Goal: Task Accomplishment & Management: Use online tool/utility

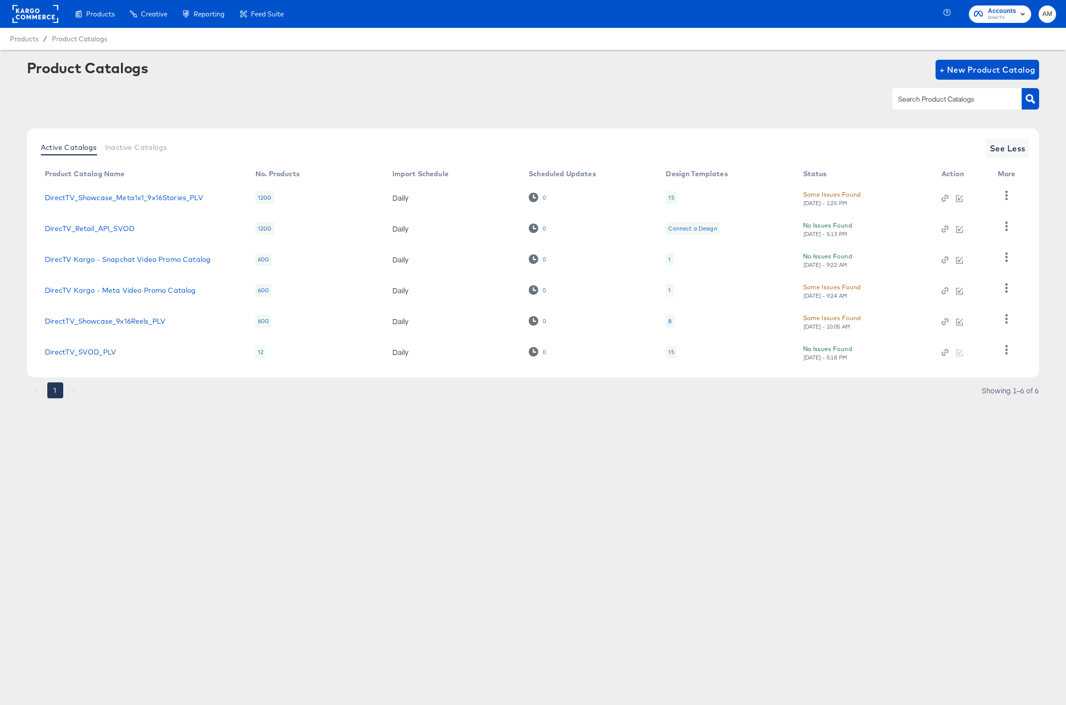
click at [670, 353] on div "15" at bounding box center [670, 352] width 5 height 8
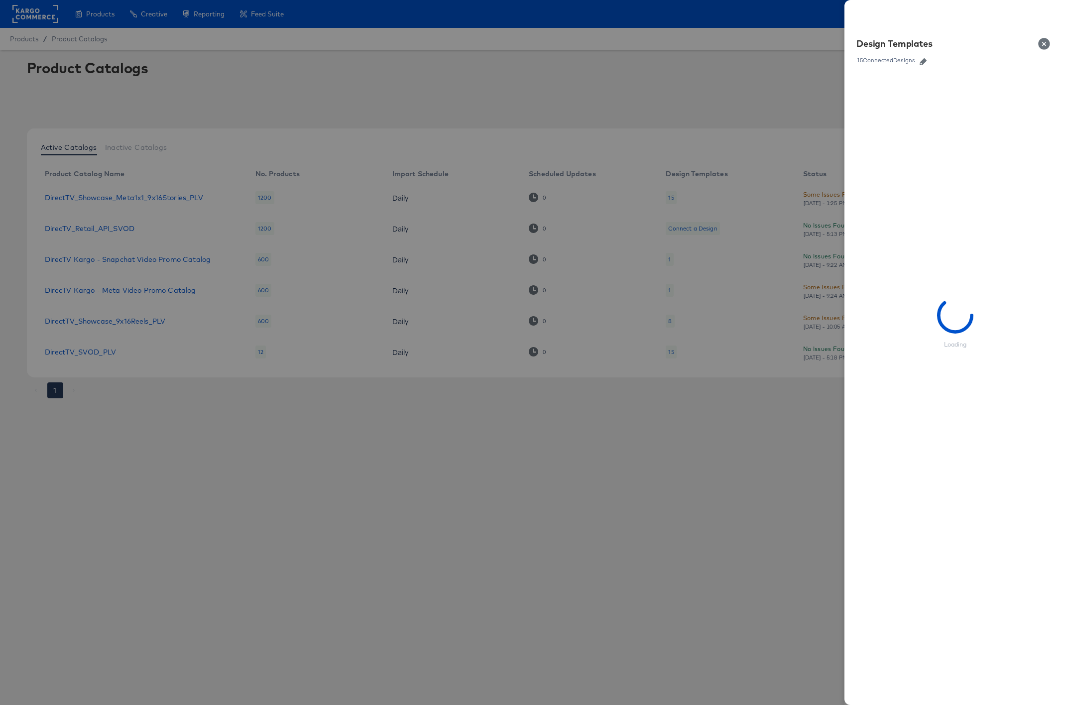
click at [924, 60] on icon "button" at bounding box center [922, 61] width 7 height 7
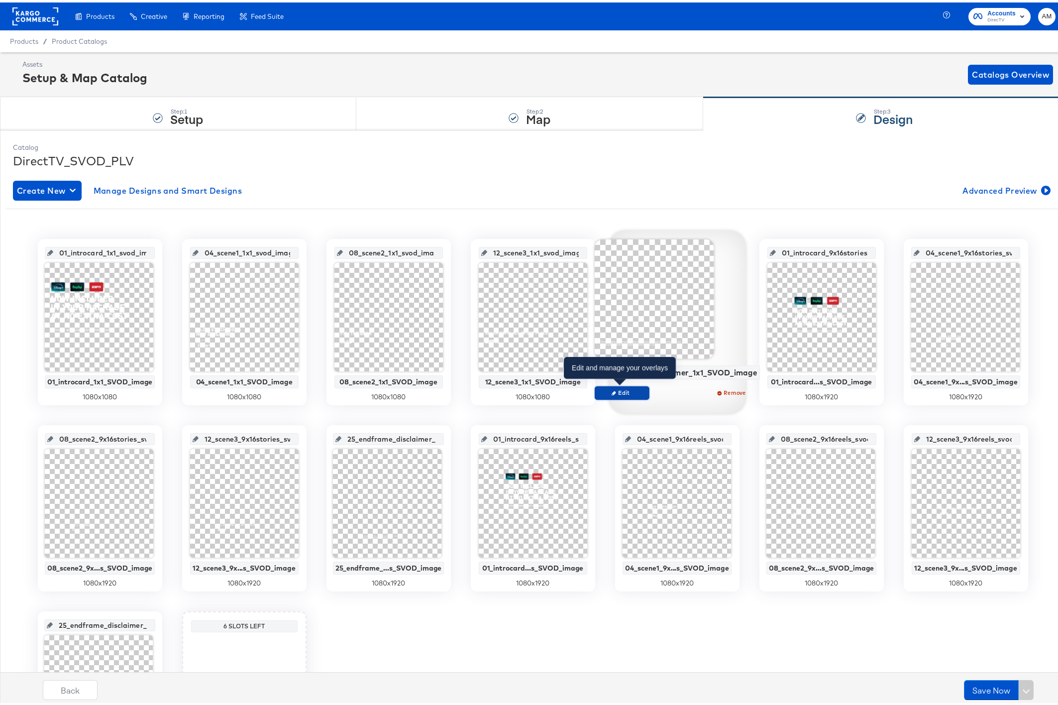
click at [636, 388] on span "Edit" at bounding box center [622, 389] width 46 height 7
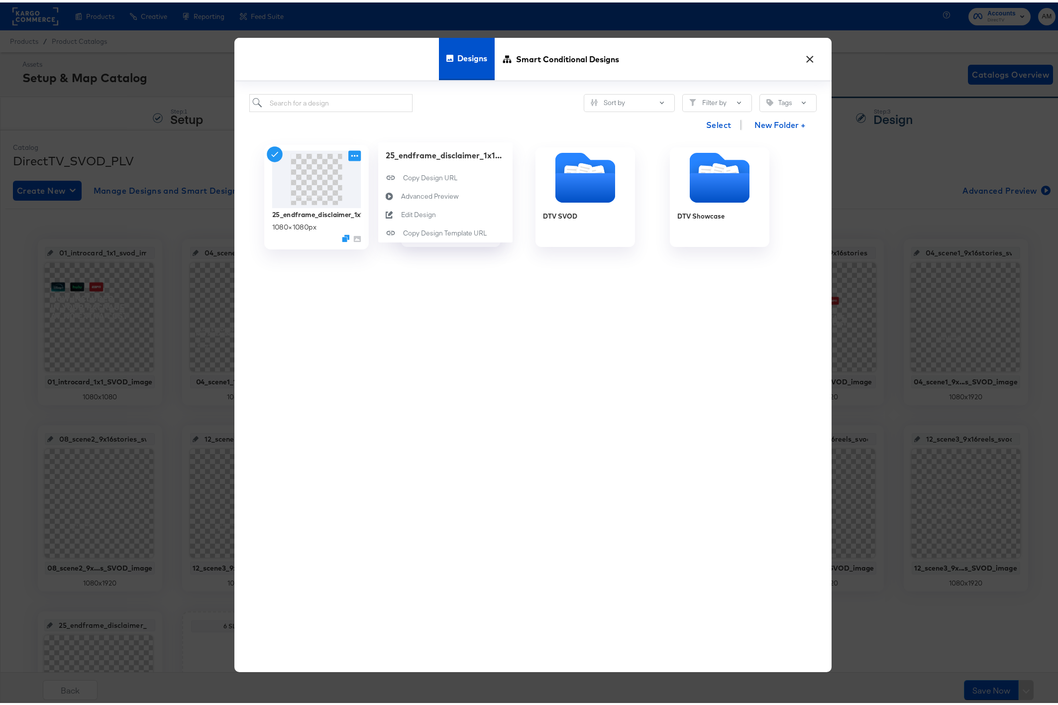
click at [353, 153] on icon at bounding box center [354, 153] width 12 height 10
click at [401, 212] on div "Edit Design Edit Design" at bounding box center [401, 212] width 0 height 0
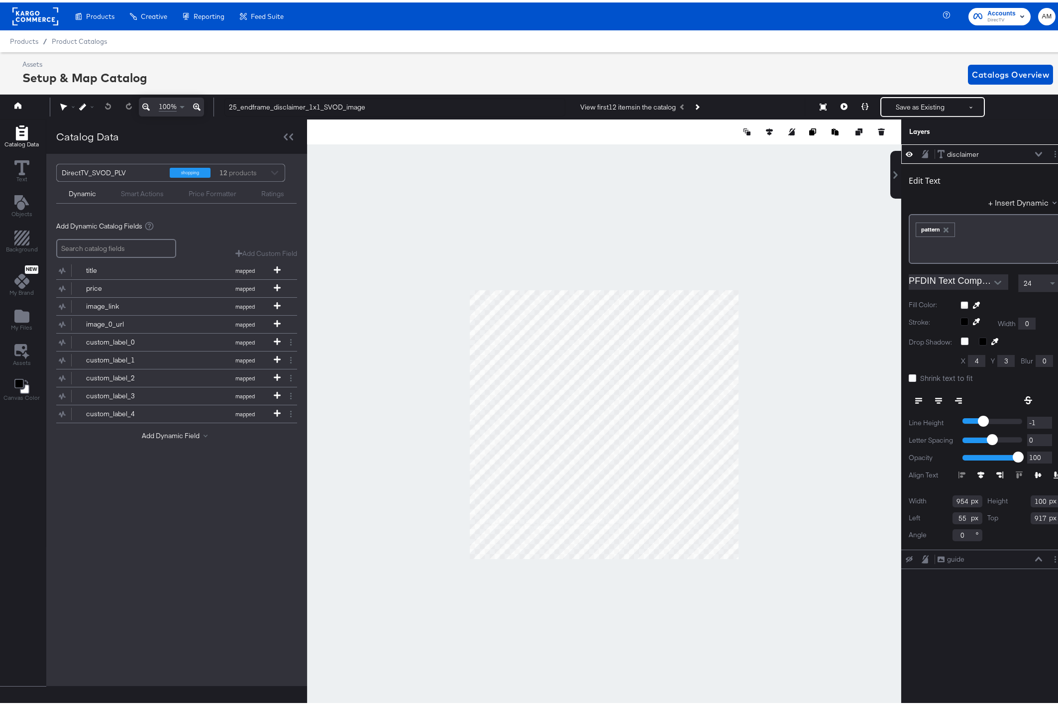
scroll to position [0, 2]
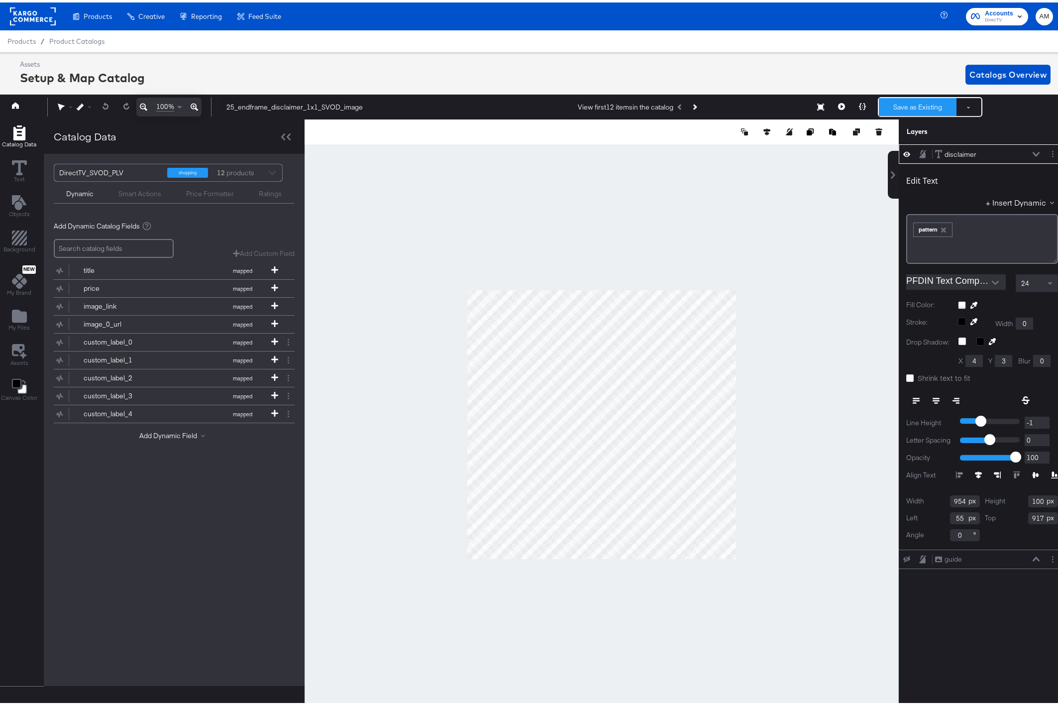
click at [907, 101] on button "Save as Existing" at bounding box center [918, 105] width 78 height 18
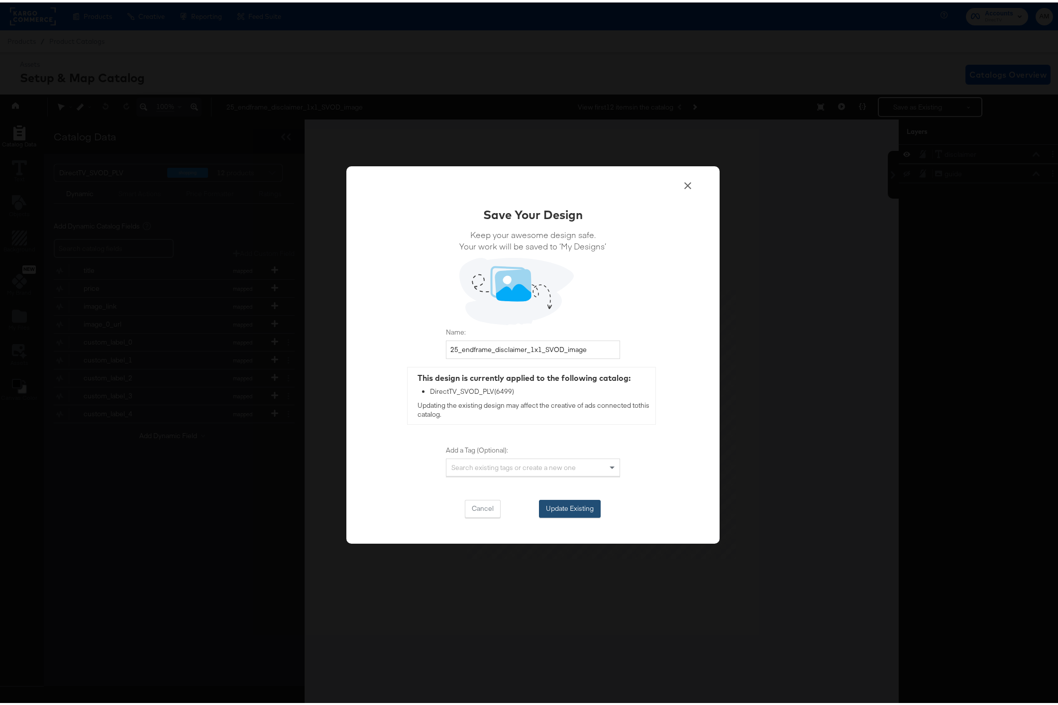
click at [571, 501] on button "Update Existing" at bounding box center [570, 506] width 62 height 18
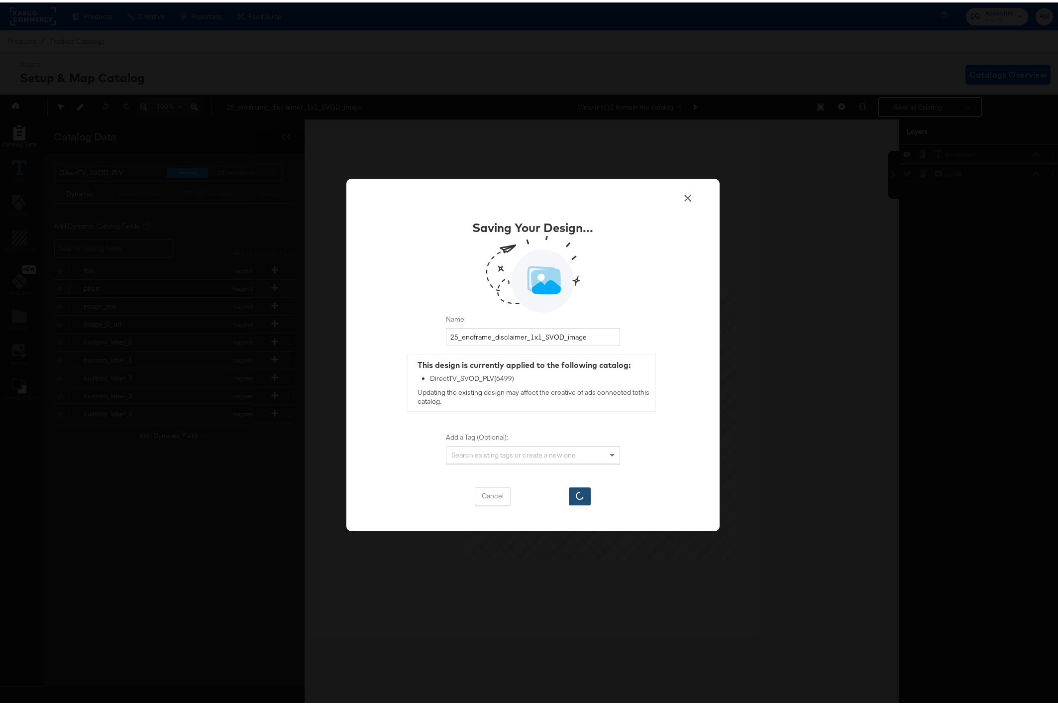
scroll to position [0, 0]
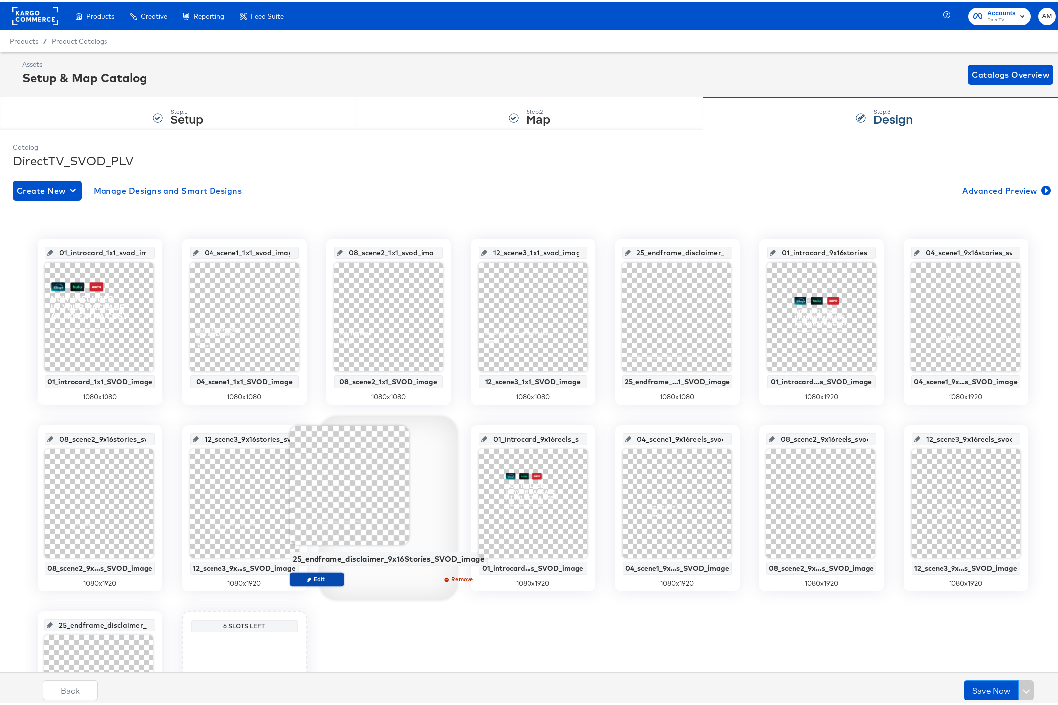
click at [325, 575] on span "Edit" at bounding box center [317, 575] width 46 height 7
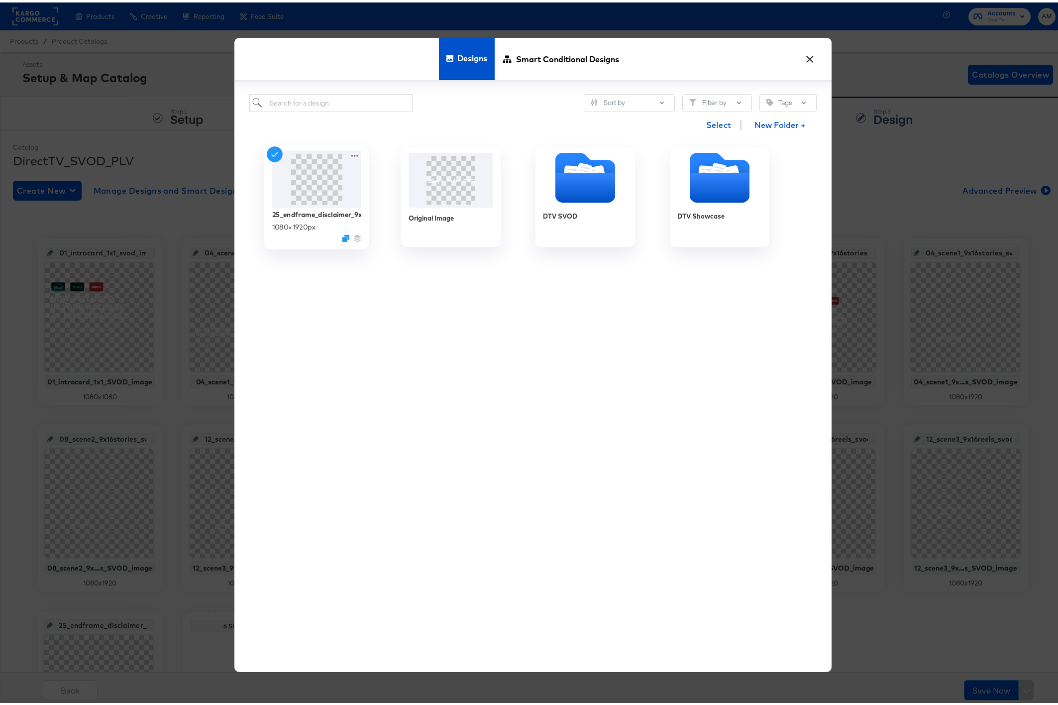
click at [353, 156] on icon at bounding box center [354, 153] width 12 height 10
click at [401, 212] on div "Edit Design Edit Design" at bounding box center [401, 212] width 0 height 0
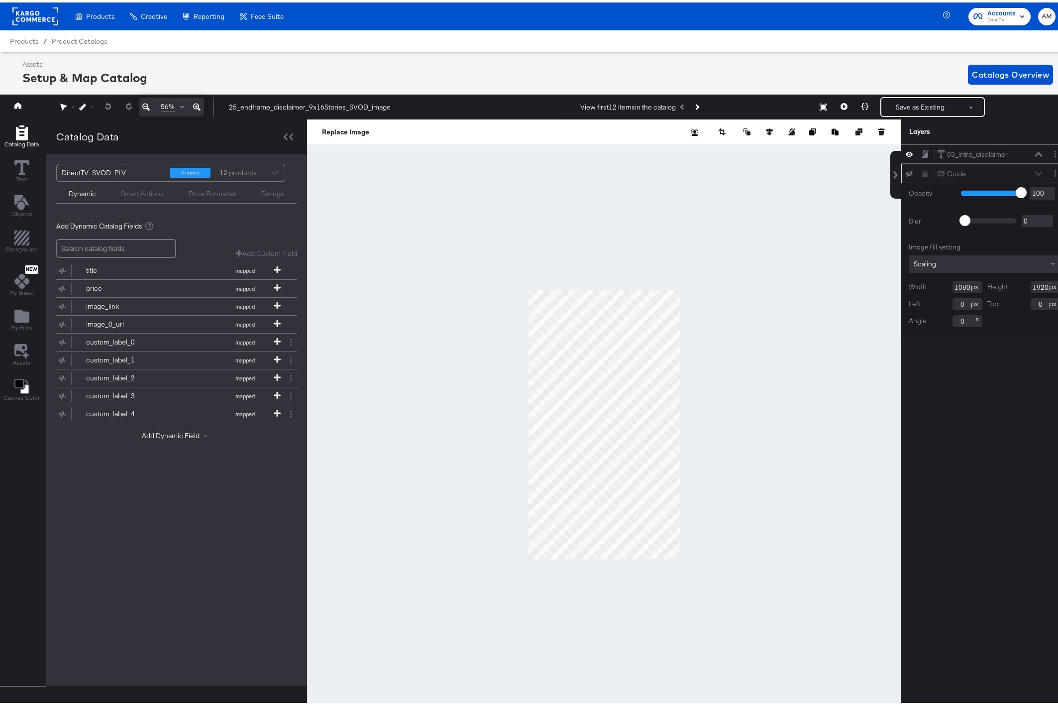
scroll to position [0, 2]
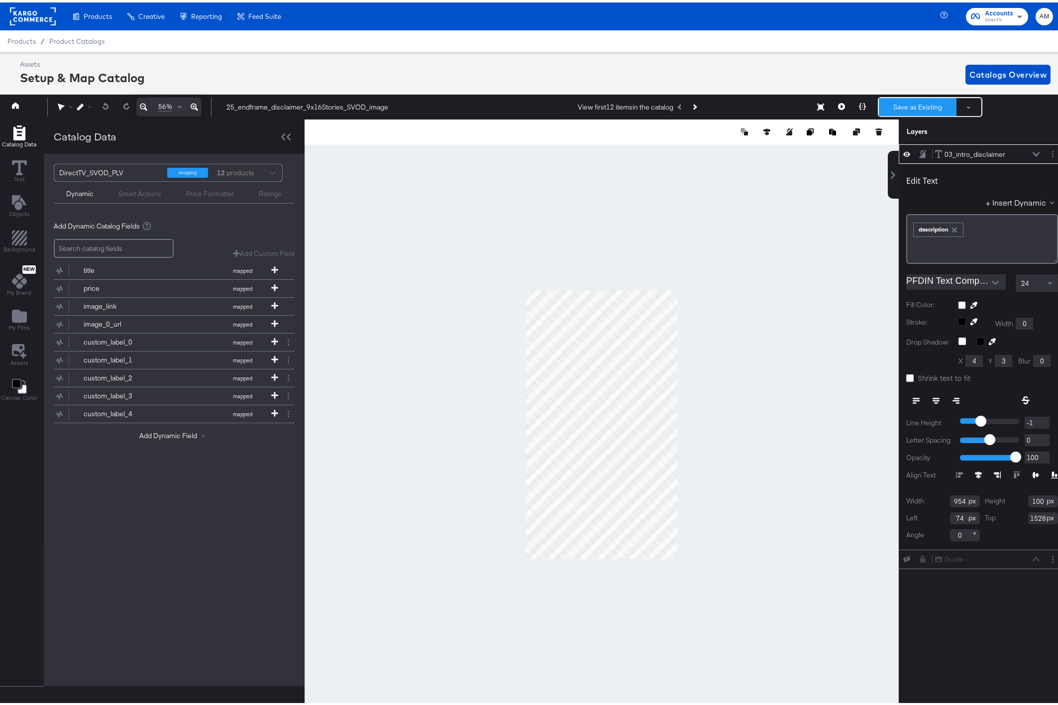
click at [903, 104] on button "Save as Existing" at bounding box center [918, 105] width 78 height 18
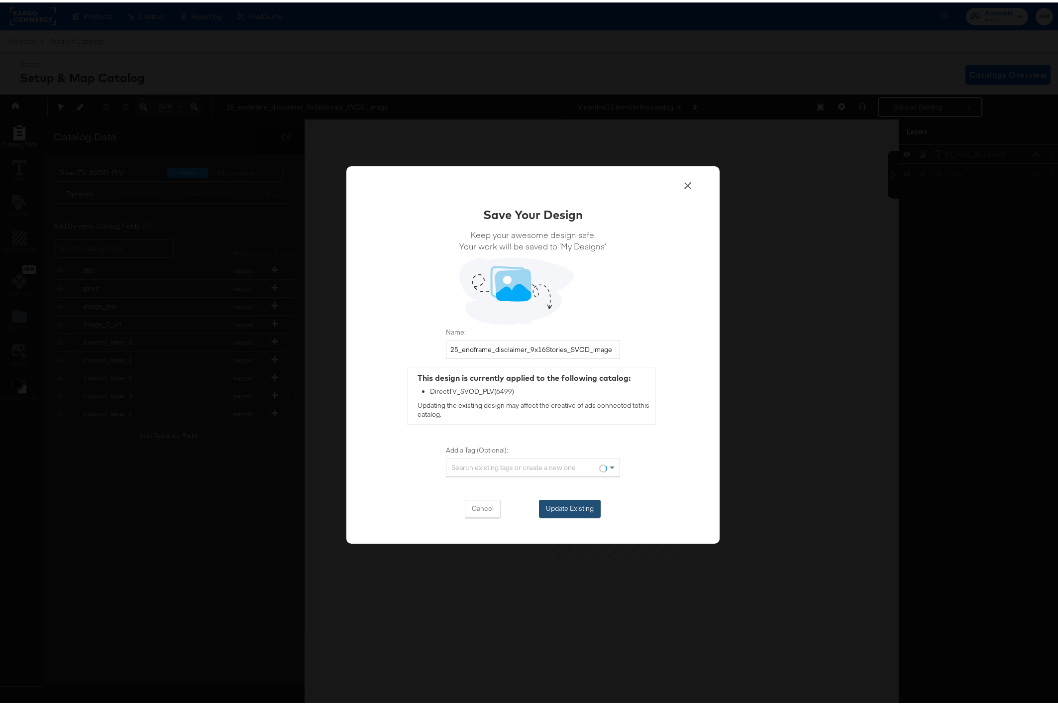
click at [556, 508] on button "Update Existing" at bounding box center [570, 506] width 62 height 18
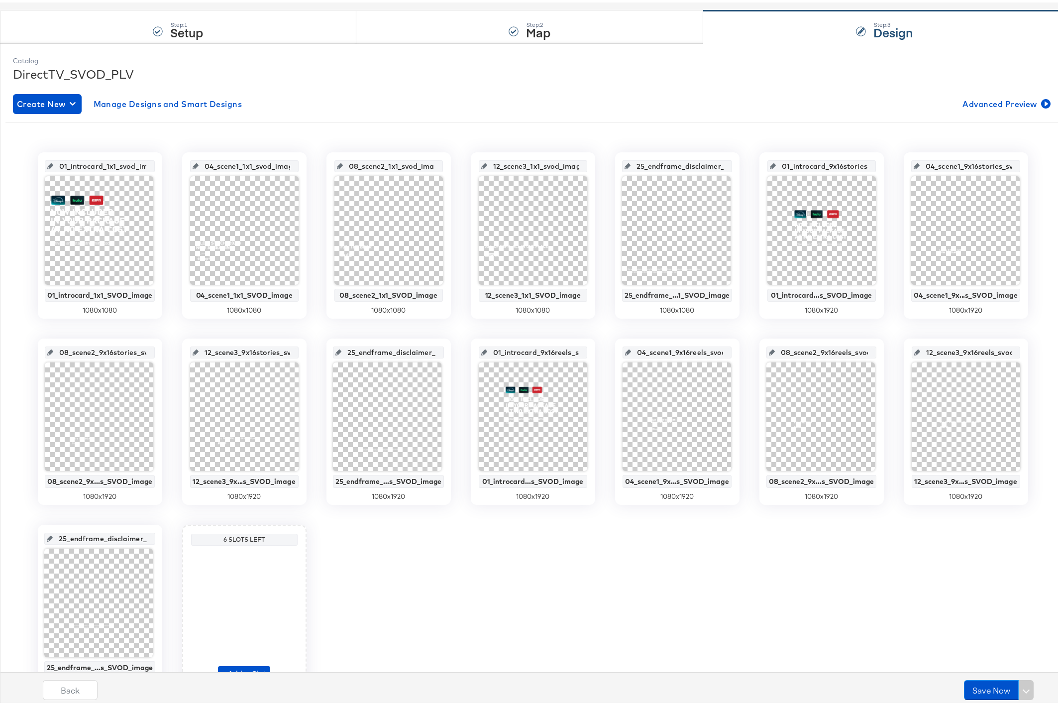
scroll to position [102, 0]
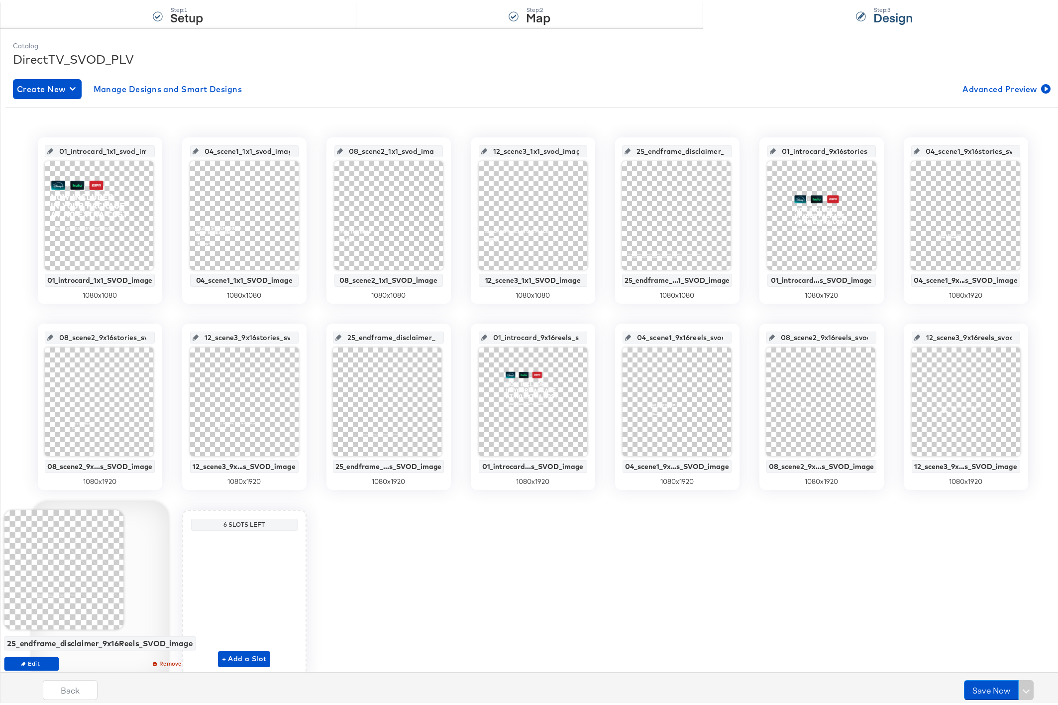
click at [31, 662] on div "Back Save Now" at bounding box center [541, 683] width 1066 height 43
click at [55, 656] on button "Edit" at bounding box center [31, 661] width 55 height 14
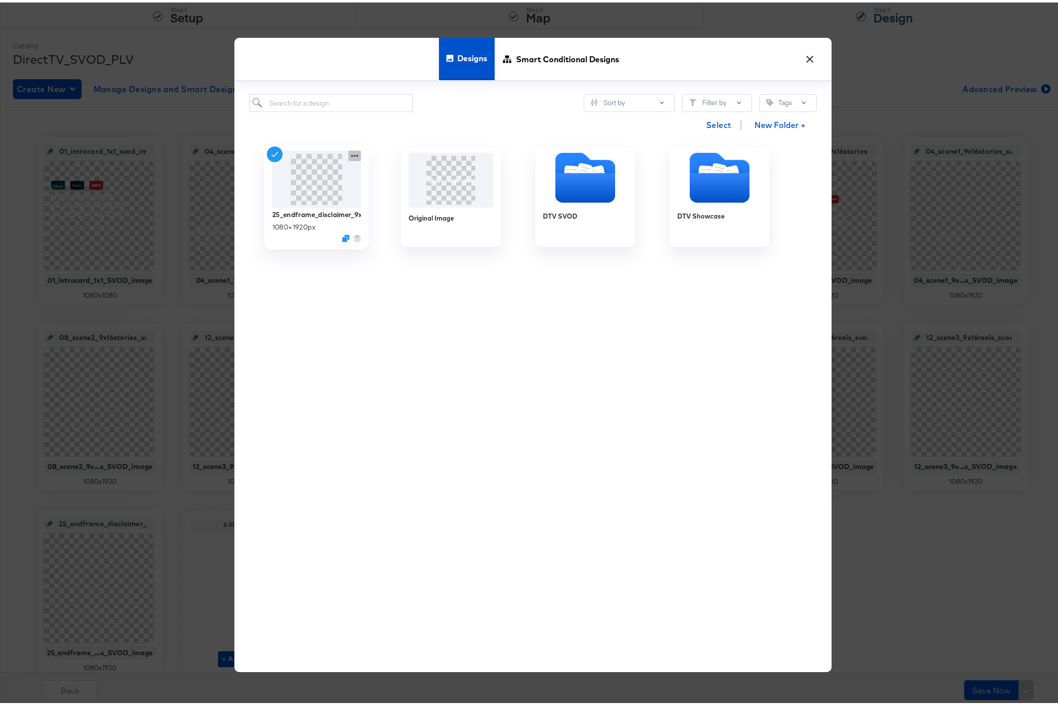
click at [354, 151] on icon at bounding box center [354, 153] width 12 height 10
click at [432, 214] on button "Edit Design Edit Design" at bounding box center [445, 212] width 134 height 18
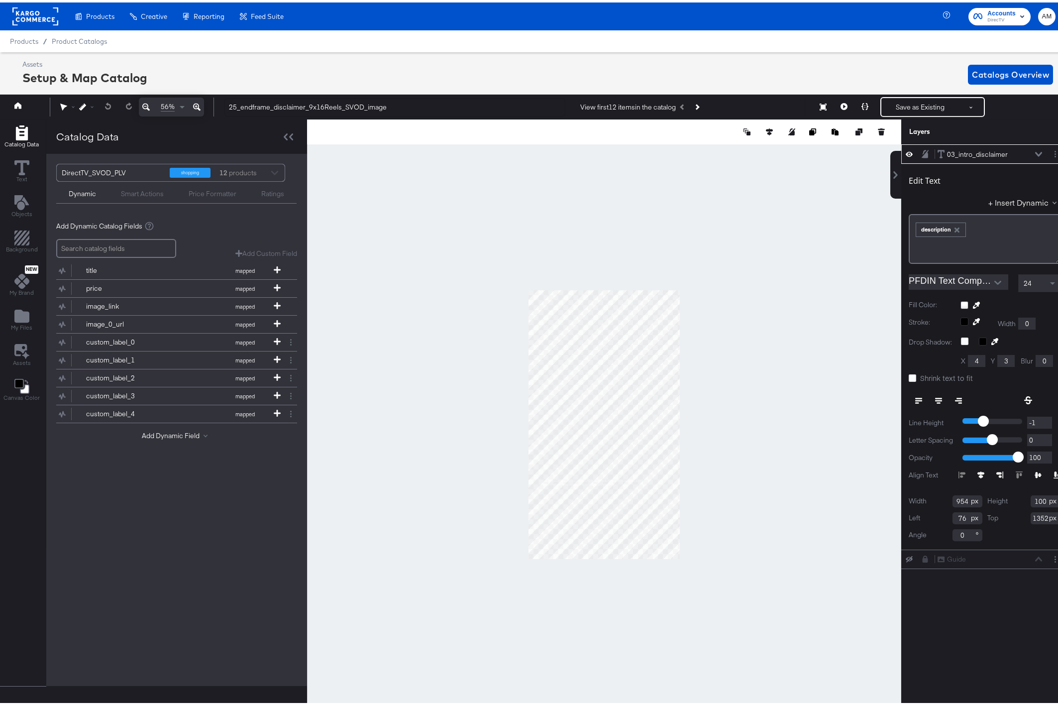
scroll to position [0, 2]
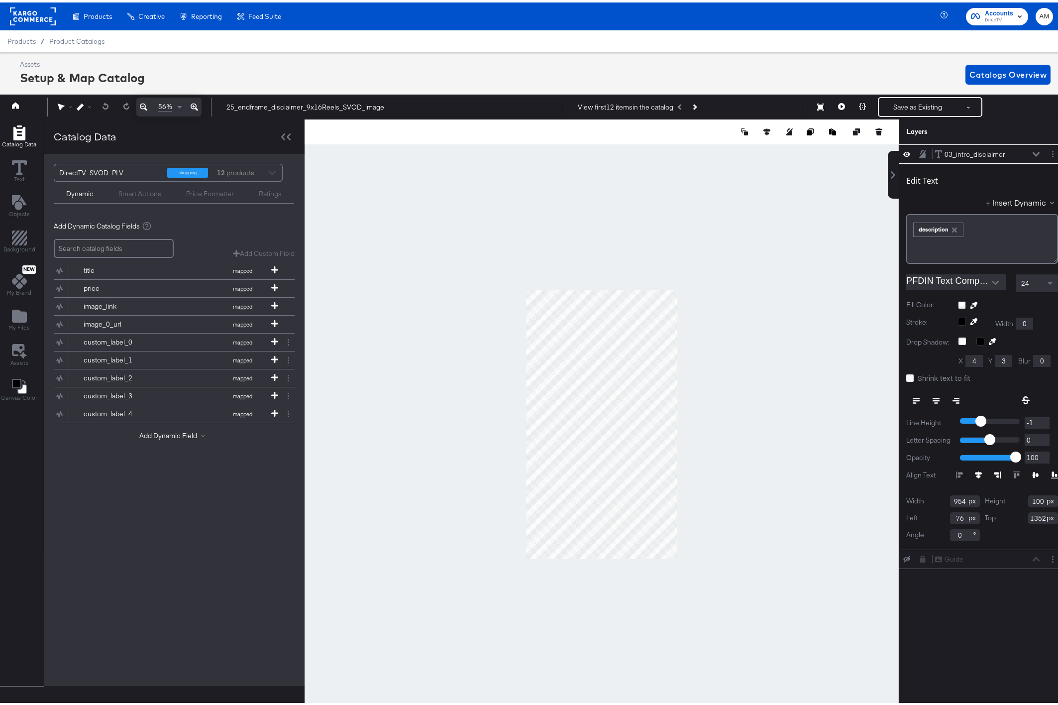
click at [194, 105] on icon at bounding box center [194, 104] width 7 height 7
click at [194, 104] on icon at bounding box center [194, 104] width 7 height 7
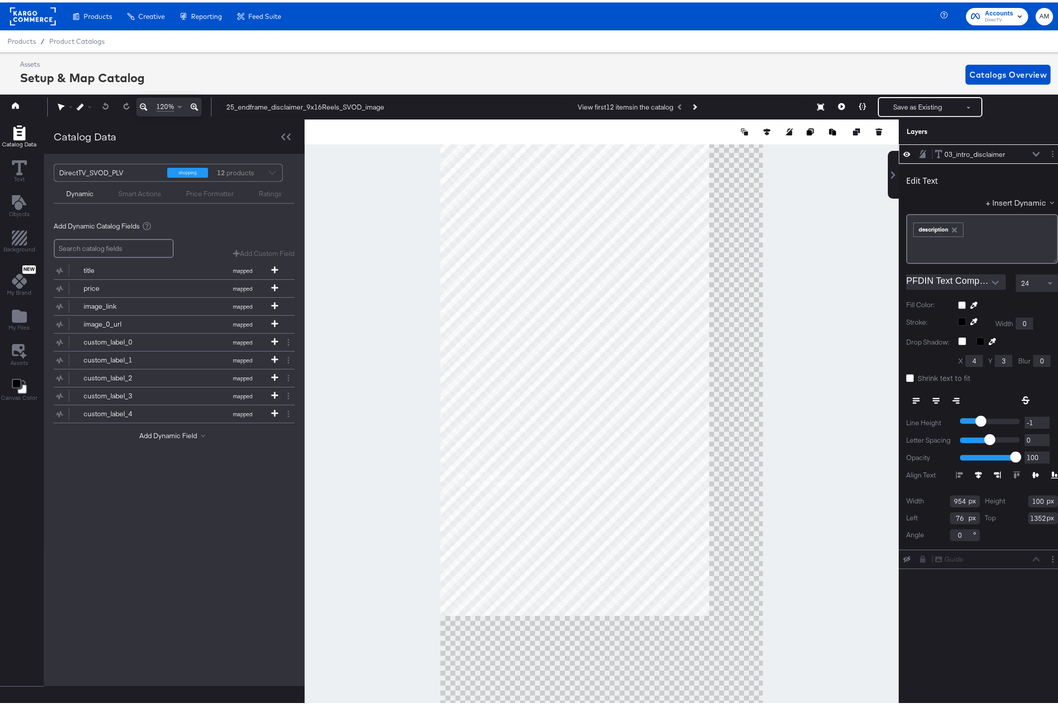
click at [194, 104] on icon at bounding box center [194, 104] width 7 height 7
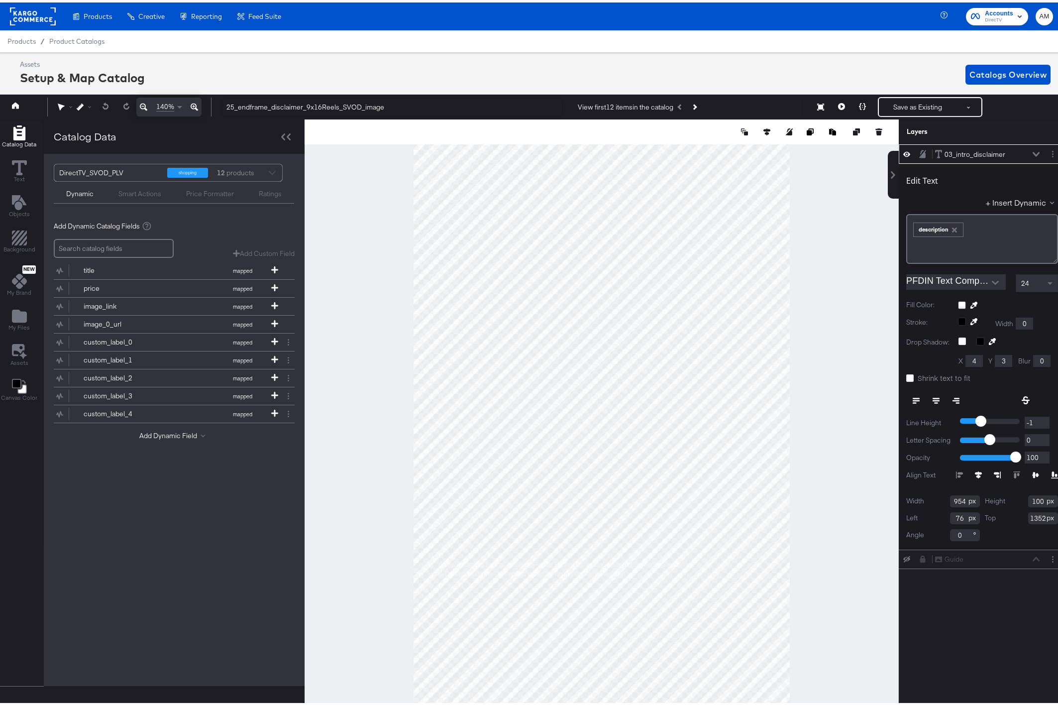
click at [194, 104] on icon at bounding box center [194, 104] width 7 height 7
click at [1033, 152] on icon at bounding box center [1036, 151] width 7 height 5
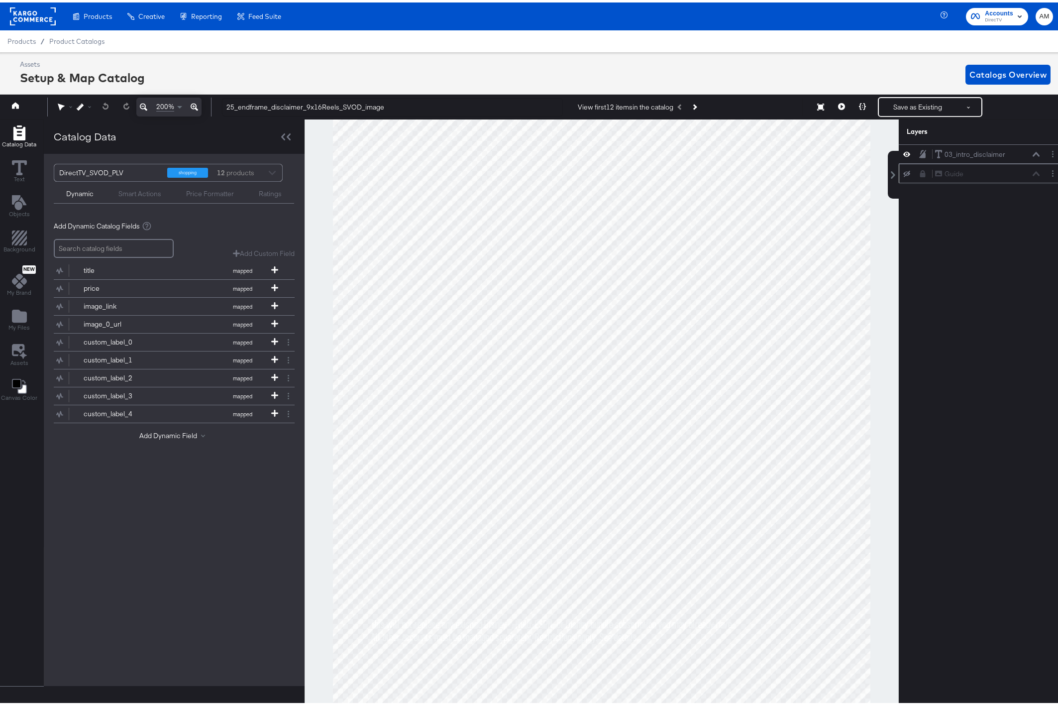
click at [903, 172] on icon at bounding box center [906, 171] width 7 height 6
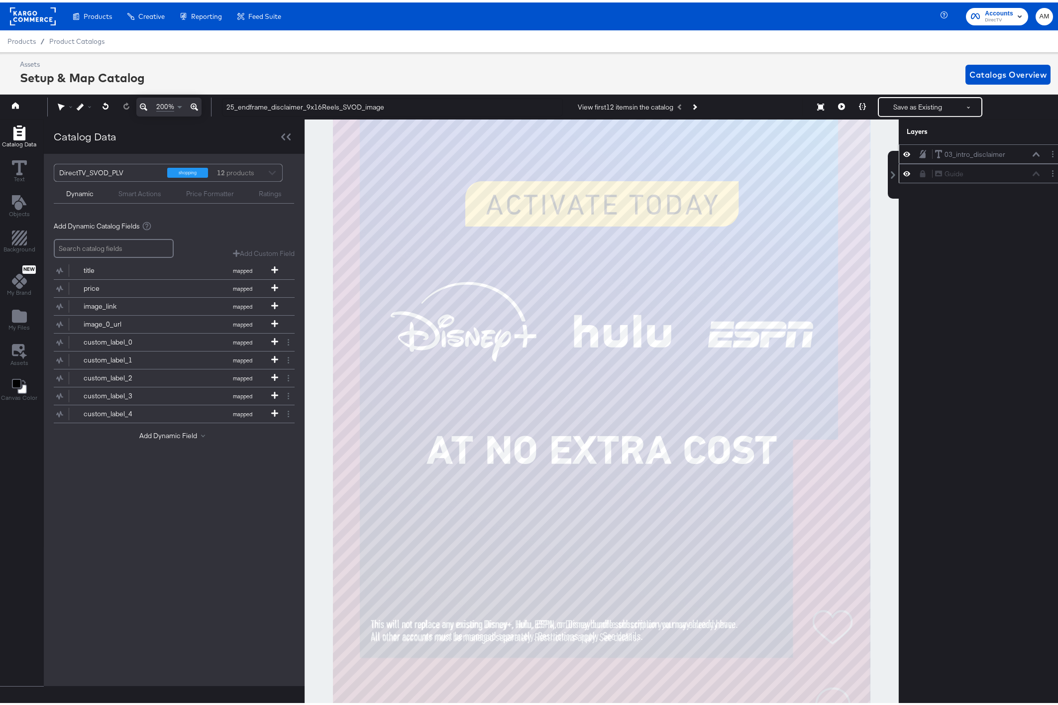
click at [903, 152] on icon at bounding box center [906, 151] width 7 height 8
click at [903, 152] on icon at bounding box center [906, 152] width 7 height 6
click at [1033, 152] on icon at bounding box center [1036, 151] width 7 height 5
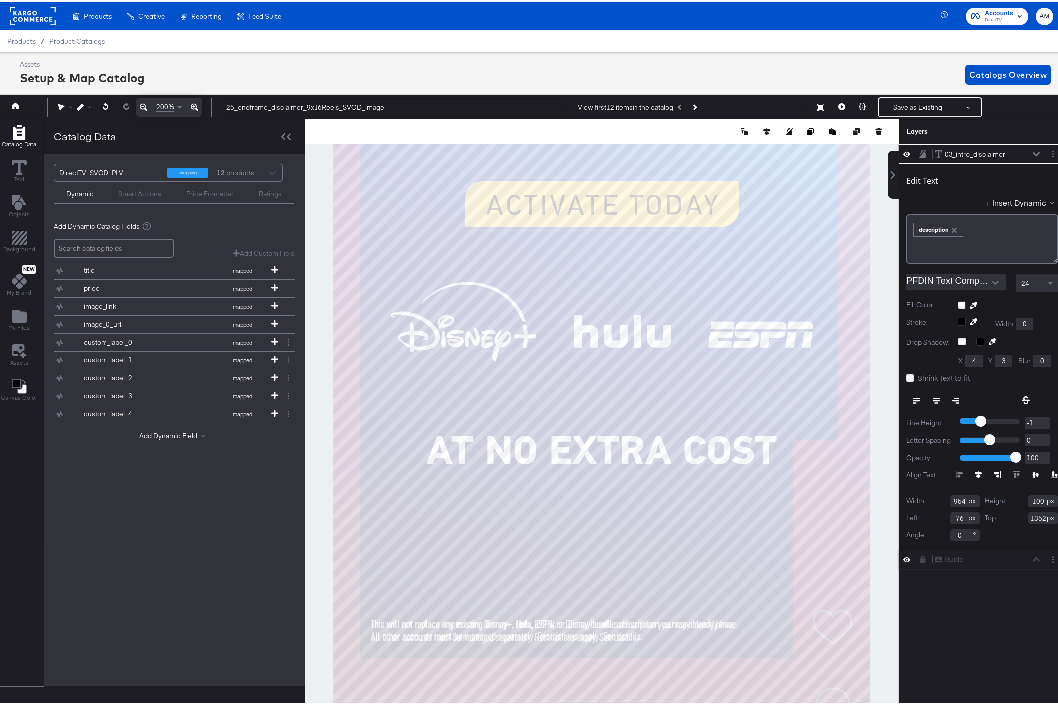
type input "-1"
click at [1036, 439] on input "-1" at bounding box center [1037, 437] width 25 height 12
type input "0"
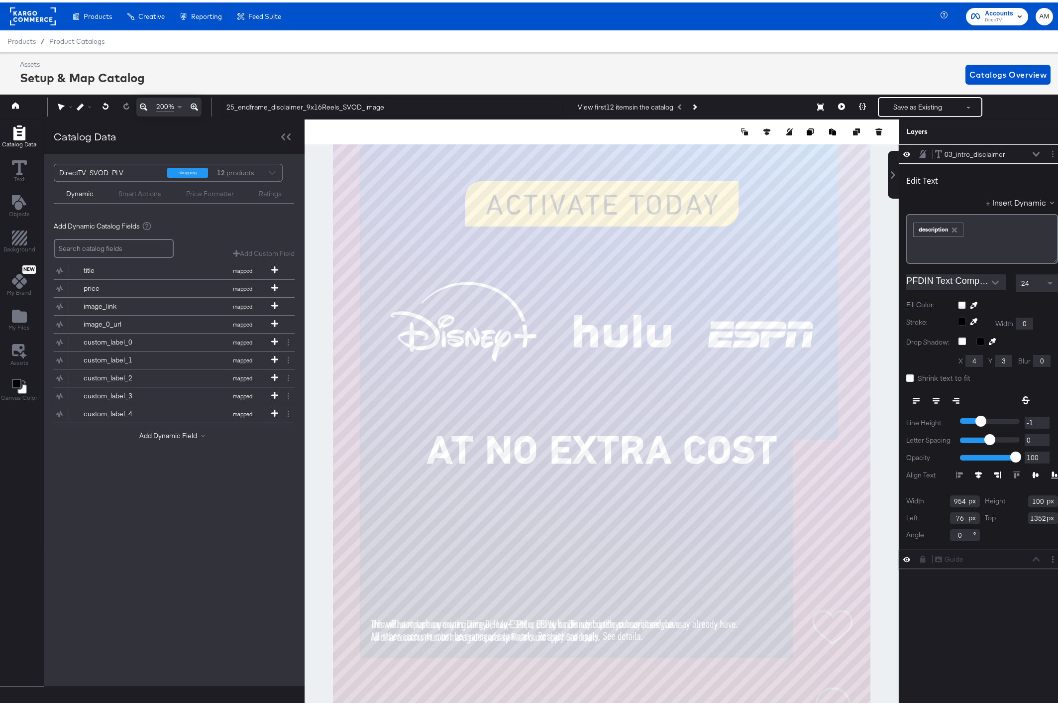
click at [1036, 434] on input "0" at bounding box center [1037, 437] width 25 height 12
click at [903, 554] on icon at bounding box center [906, 556] width 7 height 5
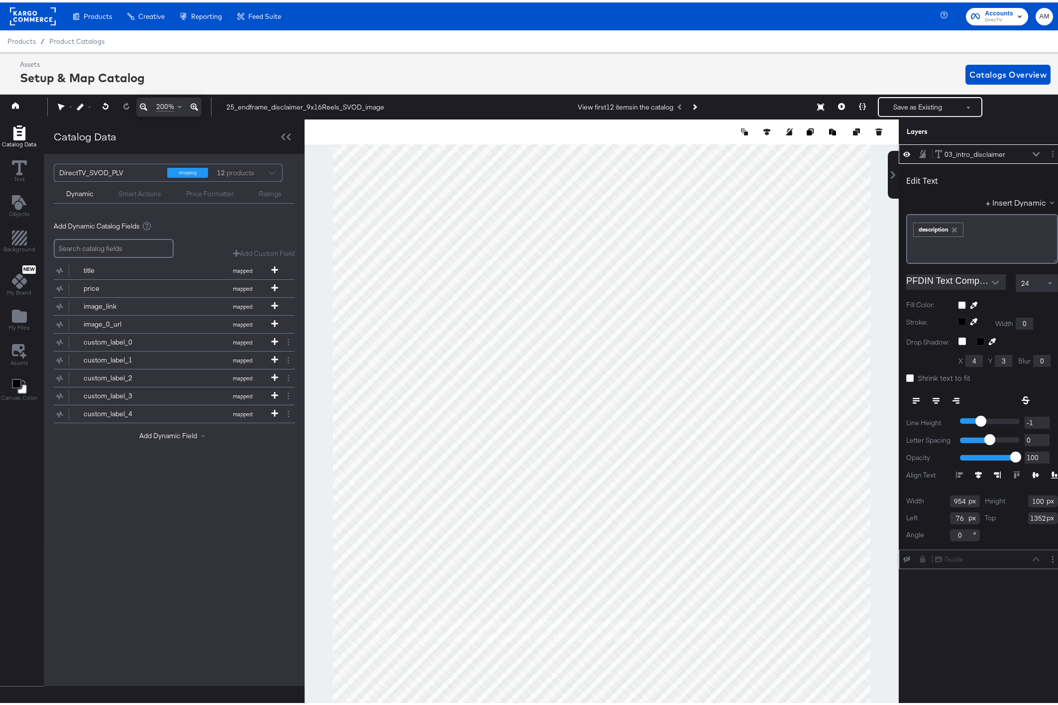
click at [903, 554] on icon at bounding box center [906, 556] width 7 height 6
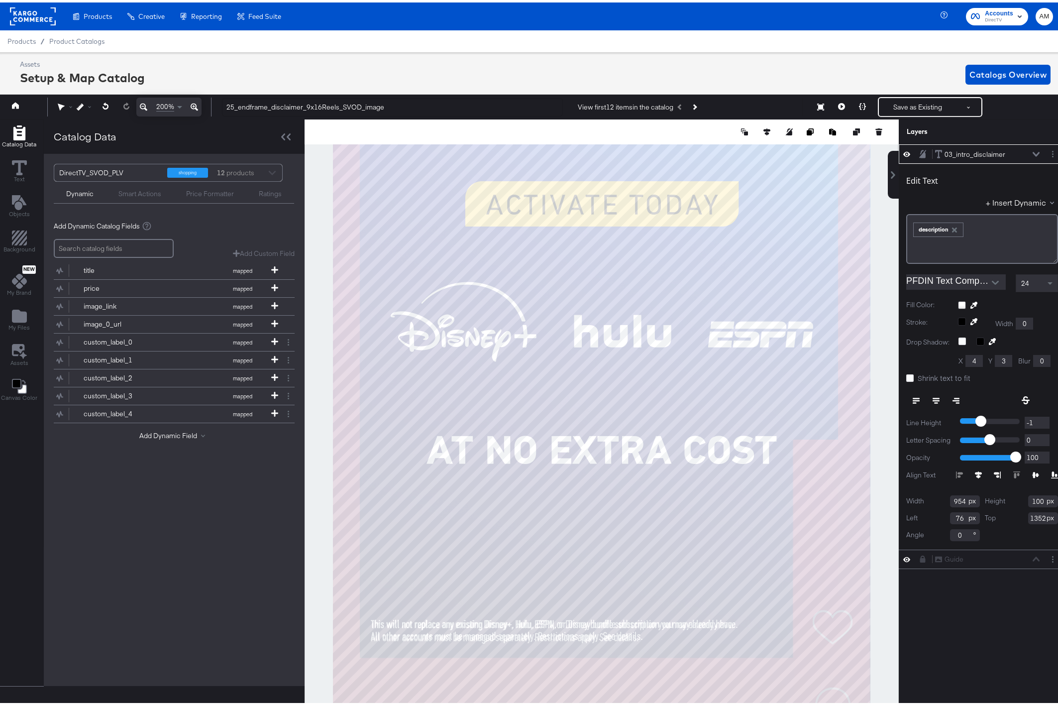
type input "0"
click at [1036, 418] on input "0" at bounding box center [1037, 420] width 25 height 12
type input "-1"
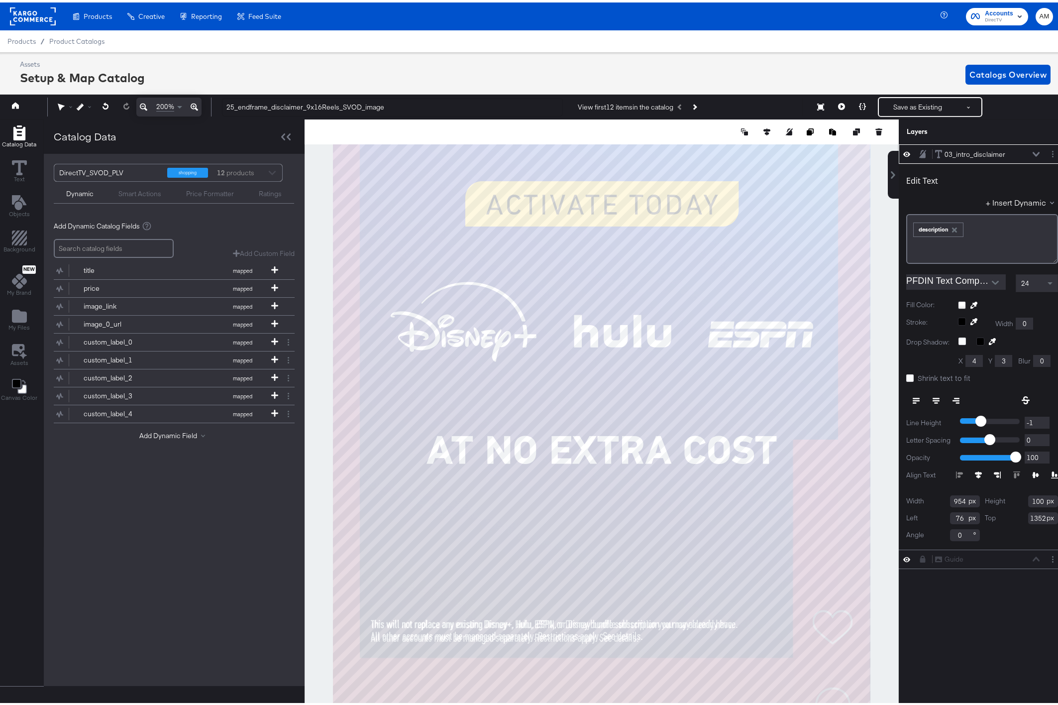
click at [1036, 421] on input "-1" at bounding box center [1037, 420] width 25 height 12
click at [990, 67] on span "Catalogs Overview" at bounding box center [1007, 72] width 77 height 14
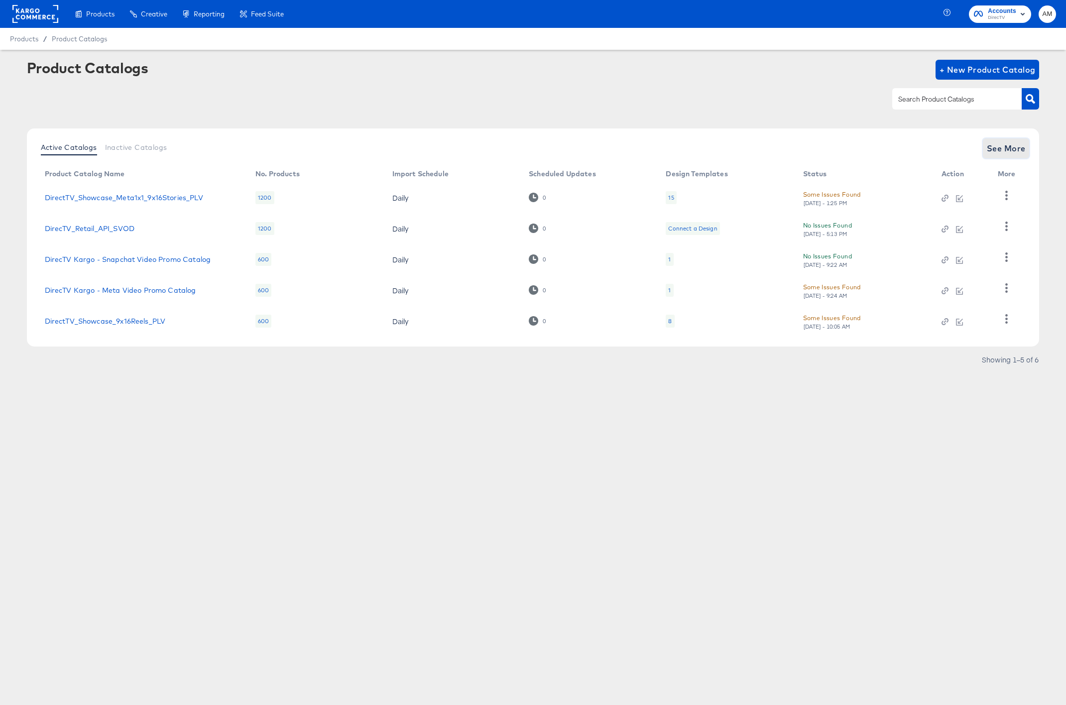
click at [989, 146] on span "See More" at bounding box center [1005, 148] width 39 height 14
